Goal: Task Accomplishment & Management: Manage account settings

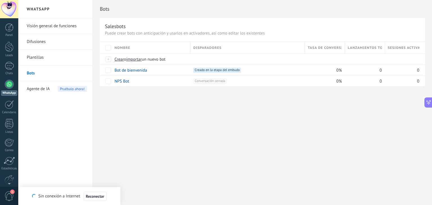
click at [46, 90] on span "Agente de IA" at bounding box center [38, 89] width 23 height 16
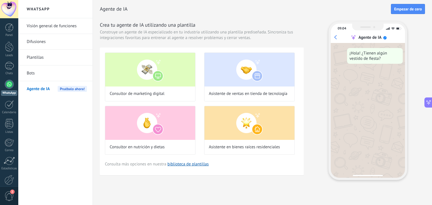
scroll to position [830, 0]
click at [14, 67] on link "Chats" at bounding box center [9, 68] width 18 height 13
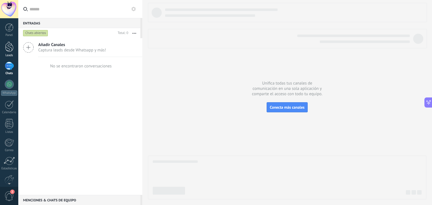
click at [4, 46] on link "Leads" at bounding box center [9, 50] width 18 height 16
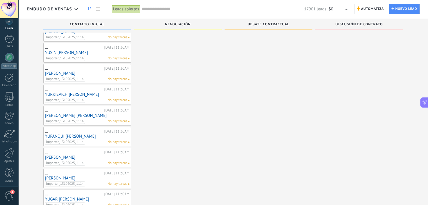
scroll to position [28, 0]
click at [10, 134] on div at bounding box center [9, 133] width 11 height 8
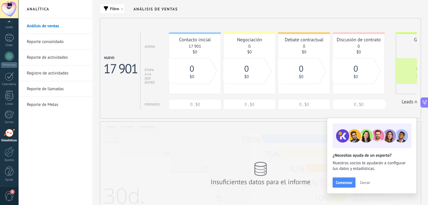
scroll to position [28, 0]
click at [364, 181] on span "Cerrar" at bounding box center [365, 183] width 10 height 4
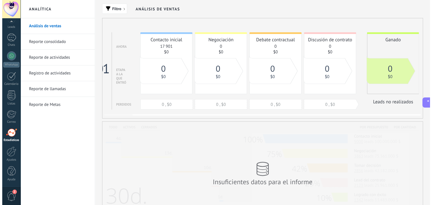
scroll to position [0, 30]
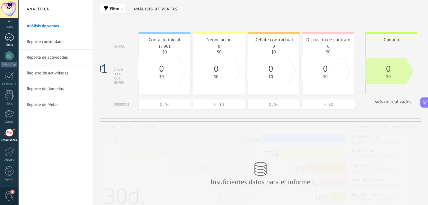
click at [4, 41] on link "Chats" at bounding box center [9, 39] width 18 height 13
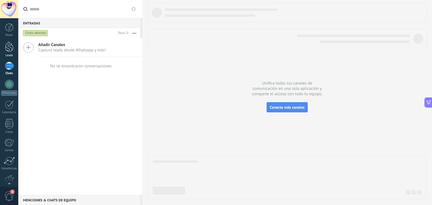
click at [5, 45] on div at bounding box center [9, 47] width 8 height 10
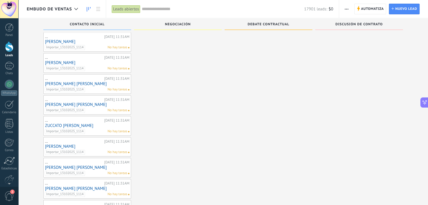
scroll to position [443, 0]
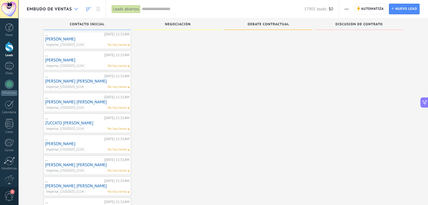
click at [76, 9] on use at bounding box center [76, 9] width 4 height 2
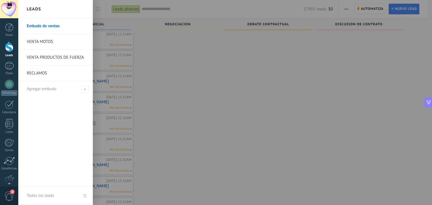
click at [44, 37] on link "VENTA MOTOS" at bounding box center [57, 42] width 60 height 16
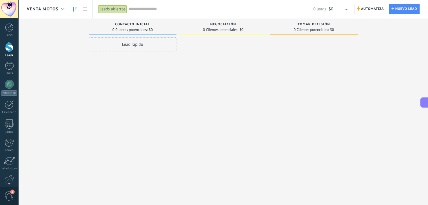
click at [62, 8] on icon at bounding box center [63, 9] width 4 height 2
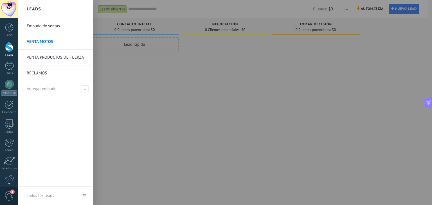
click at [54, 26] on link "Embudo de ventas" at bounding box center [57, 26] width 60 height 16
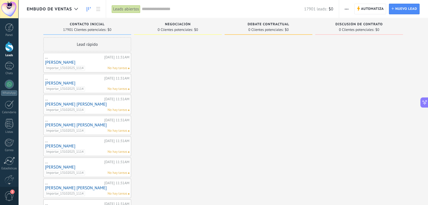
click at [74, 62] on link "ÑAÑEZ EDGAR JAVIER" at bounding box center [87, 62] width 84 height 5
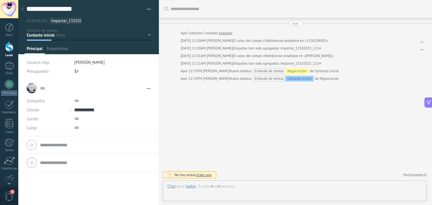
scroll to position [8, 0]
click at [0, 0] on div "Contacto inicial Negociación Debate contractual Discusión de contrato Logrado c…" at bounding box center [0, 0] width 0 height 0
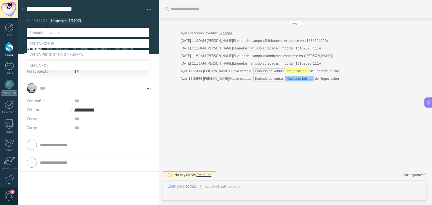
click at [0, 0] on label "Negociación" at bounding box center [0, 0] width 0 height 0
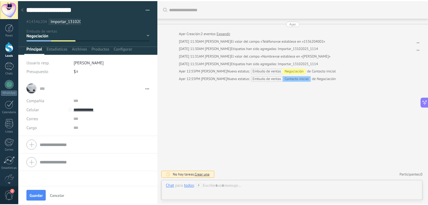
scroll to position [0, 0]
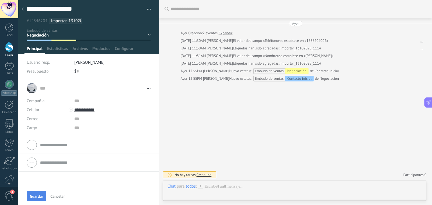
click at [28, 195] on button "Guardar" at bounding box center [36, 196] width 19 height 11
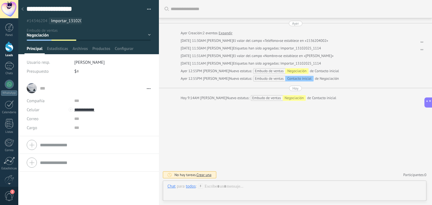
click at [23, 10] on use at bounding box center [22, 8] width 2 height 3
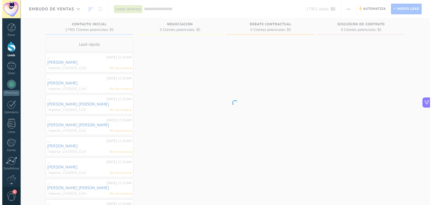
scroll to position [817, 0]
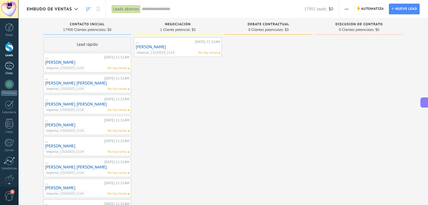
click at [9, 66] on div at bounding box center [9, 66] width 9 height 8
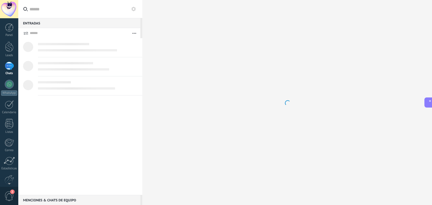
scroll to position [830, 0]
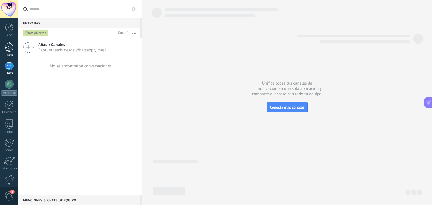
click at [9, 45] on div at bounding box center [9, 47] width 8 height 10
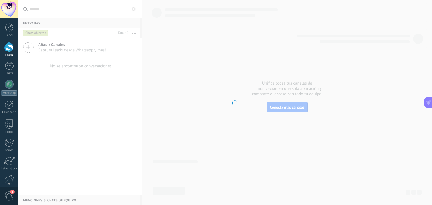
scroll to position [817, 0]
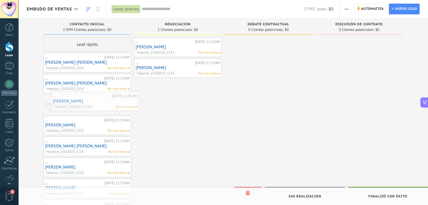
drag, startPoint x: 99, startPoint y: 108, endPoint x: 107, endPoint y: 105, distance: 8.4
drag, startPoint x: 92, startPoint y: 101, endPoint x: 107, endPoint y: 98, distance: 14.5
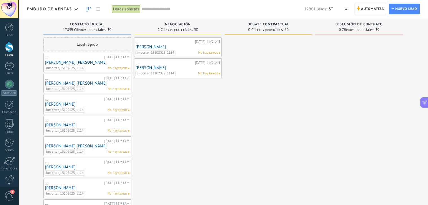
click at [79, 103] on link "ZURITA MAXIMO MARTIN" at bounding box center [87, 104] width 84 height 5
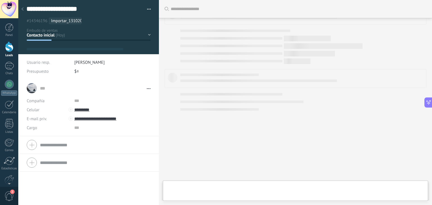
type textarea "**********"
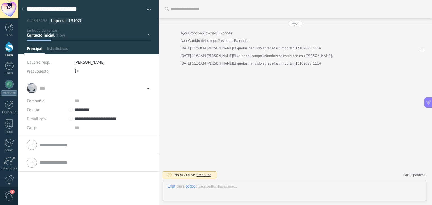
scroll to position [830, 0]
click at [0, 0] on div "Contacto inicial Negociación Debate contractual Discusión de contrato Logrado c…" at bounding box center [0, 0] width 0 height 0
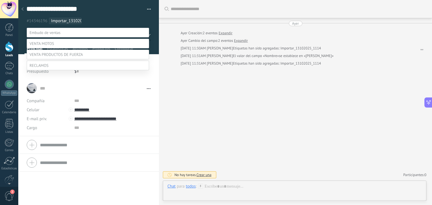
click at [54, 48] on label at bounding box center [88, 44] width 122 height 10
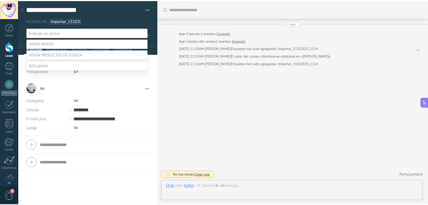
scroll to position [11, 0]
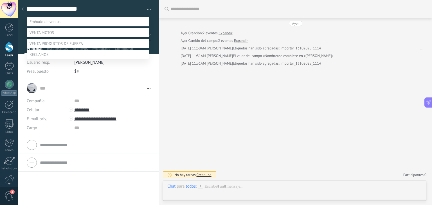
click at [0, 0] on label "Contacto inicial" at bounding box center [0, 0] width 0 height 0
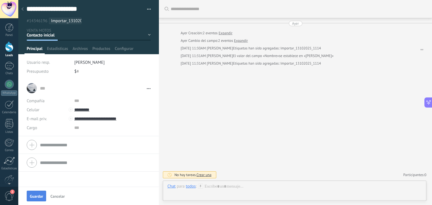
click at [32, 193] on button "Guardar" at bounding box center [36, 196] width 19 height 11
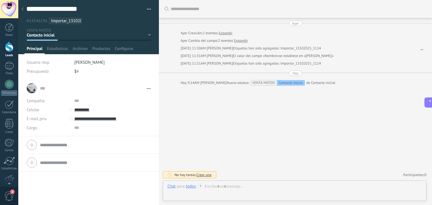
click at [22, 9] on use at bounding box center [22, 8] width 2 height 3
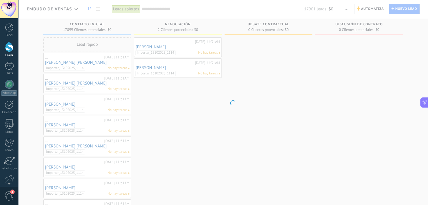
scroll to position [817, 0]
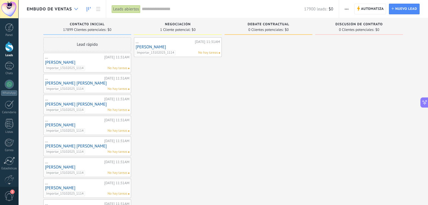
click at [74, 9] on icon at bounding box center [76, 9] width 4 height 2
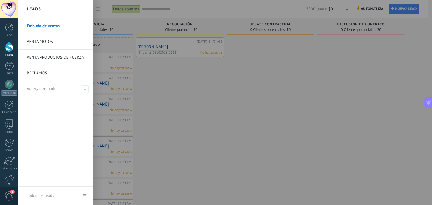
click at [63, 37] on link "VENTA MOTOS" at bounding box center [57, 42] width 60 height 16
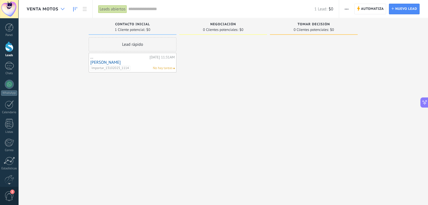
click at [58, 6] on div at bounding box center [62, 9] width 9 height 11
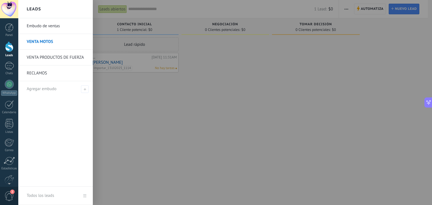
click at [51, 22] on link "Embudo de ventas" at bounding box center [57, 26] width 60 height 16
